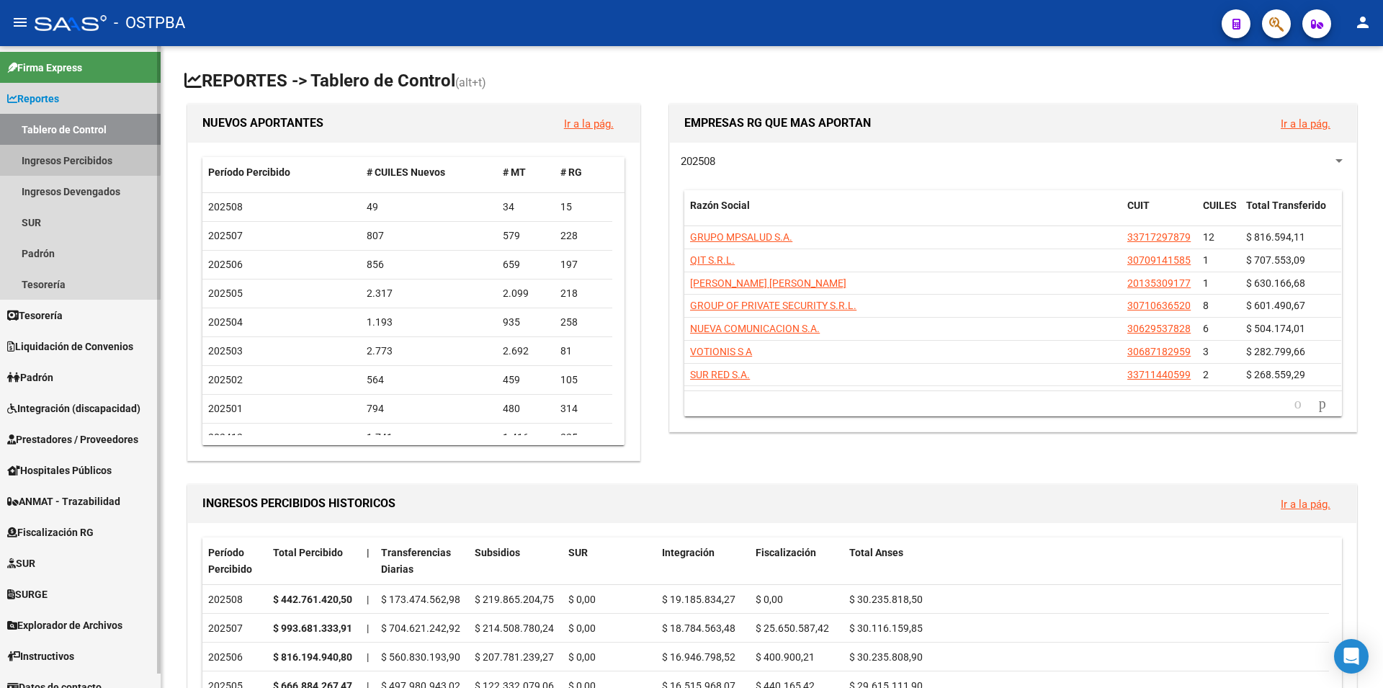
click at [67, 154] on link "Ingresos Percibidos" at bounding box center [80, 160] width 161 height 31
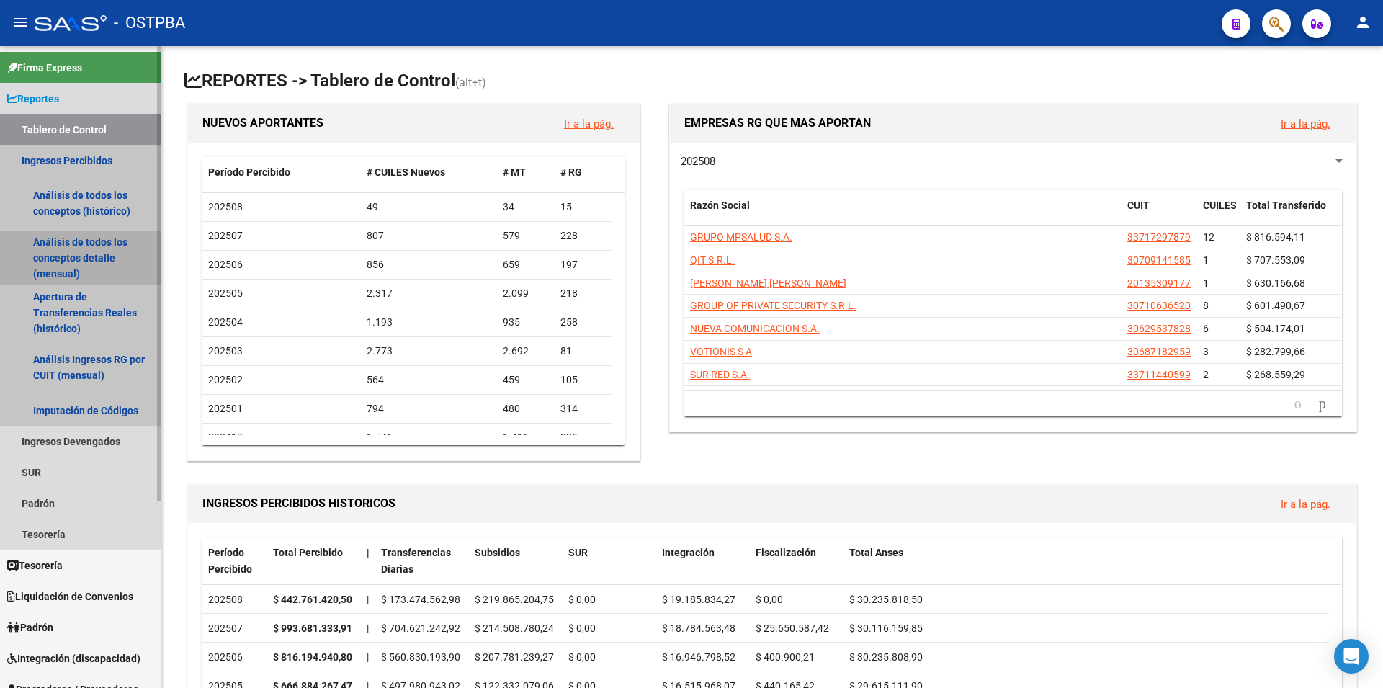
click at [60, 248] on link "Análisis de todos los conceptos detalle (mensual)" at bounding box center [80, 257] width 161 height 55
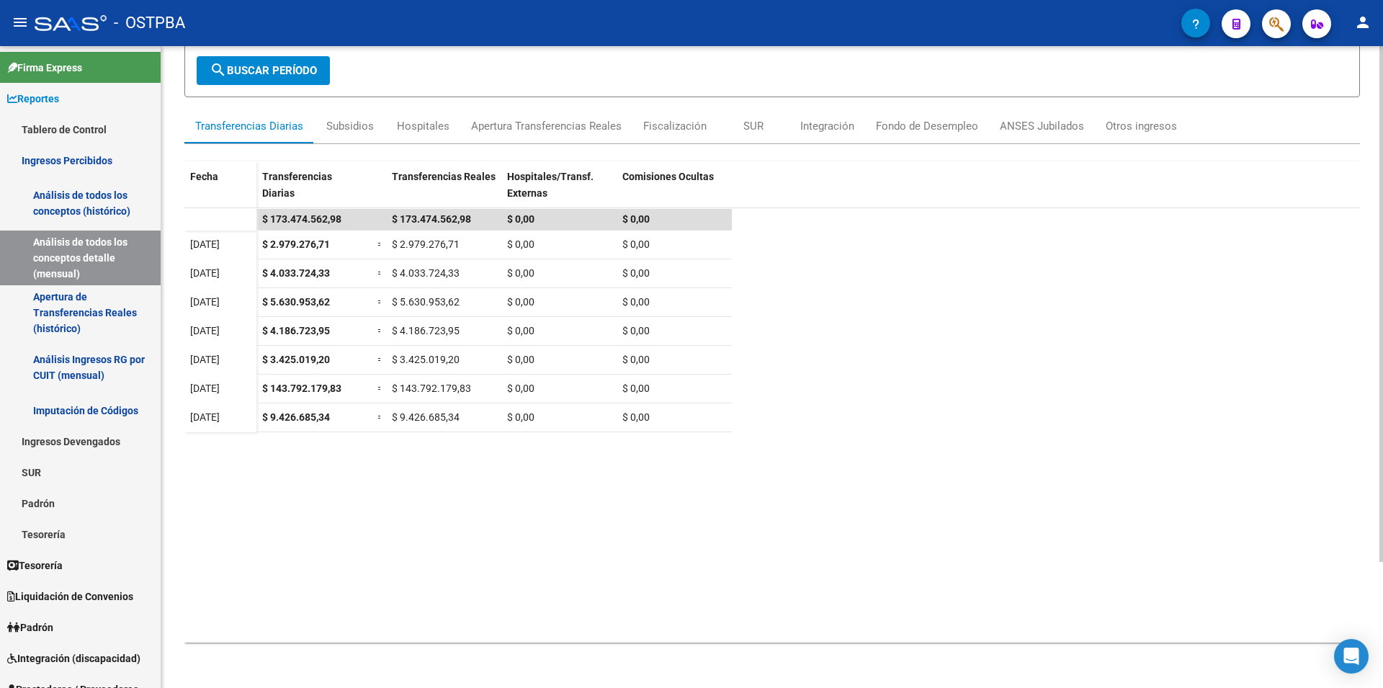
scroll to position [156, 0]
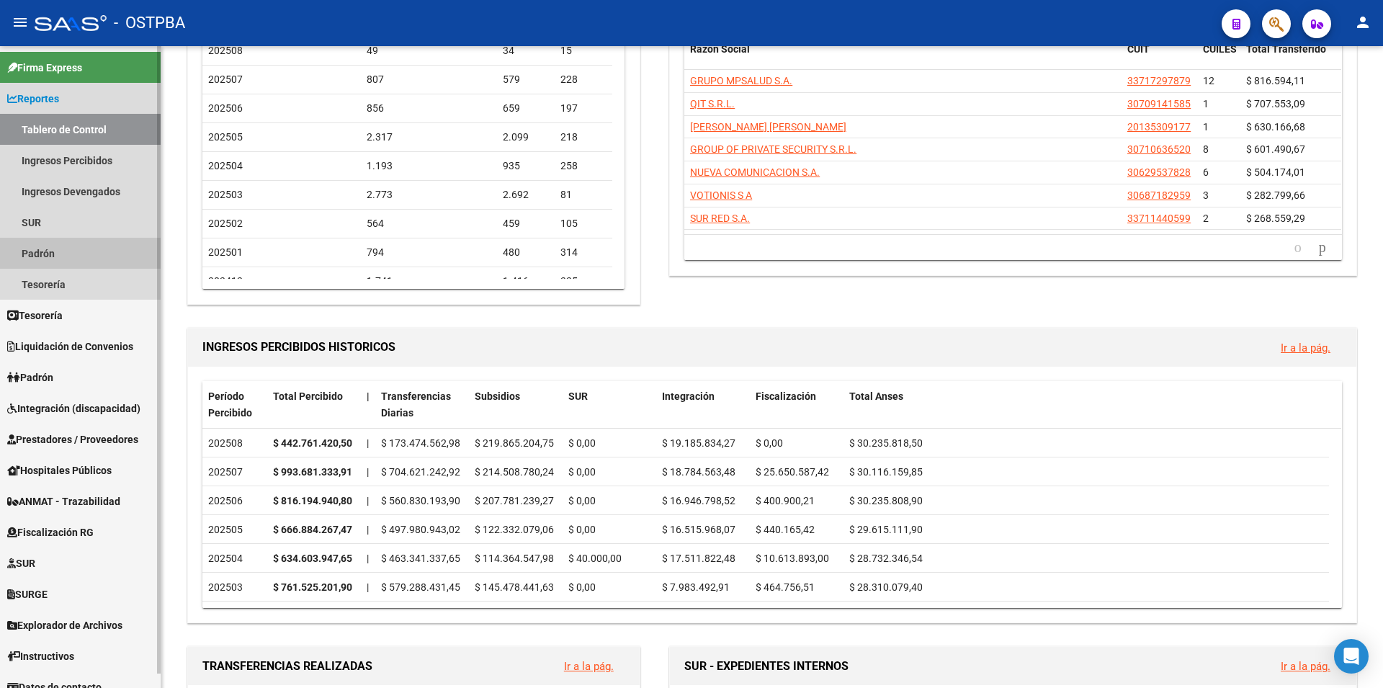
click at [73, 251] on link "Padrón" at bounding box center [80, 253] width 161 height 31
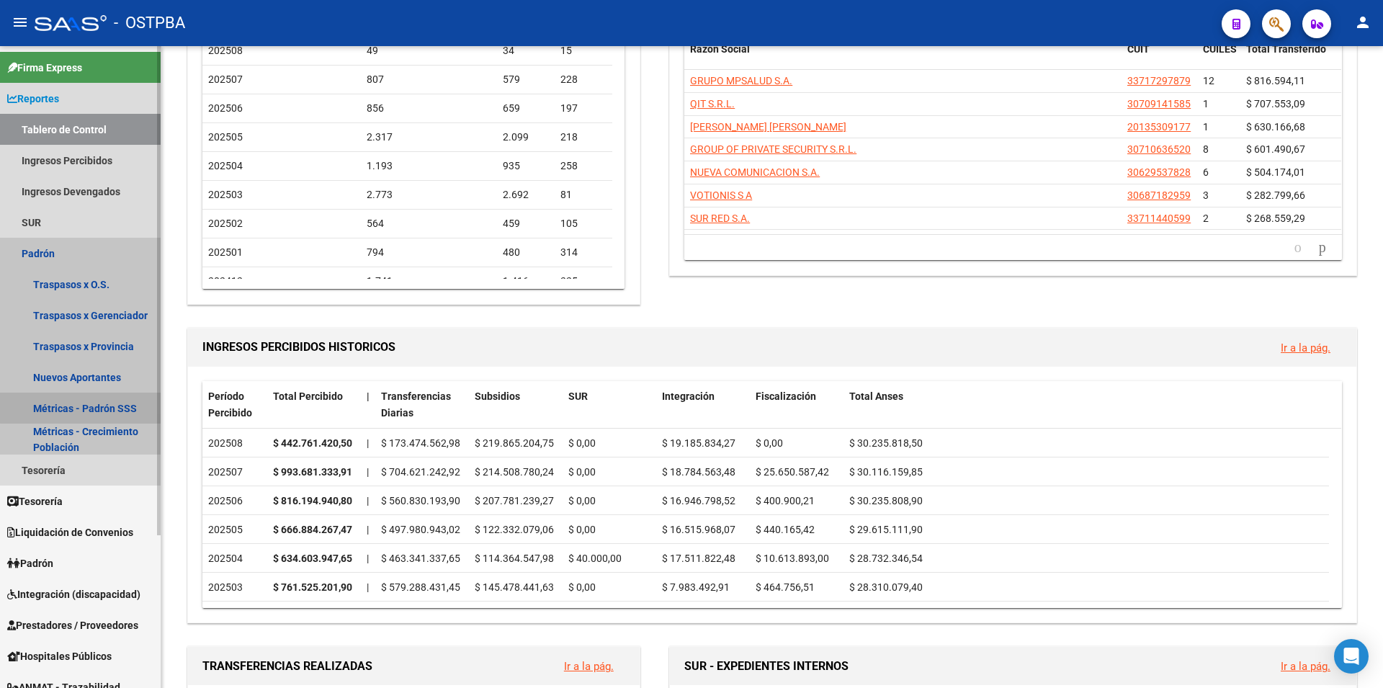
click at [114, 405] on link "Métricas - Padrón SSS" at bounding box center [80, 407] width 161 height 31
